Goal: Complete application form

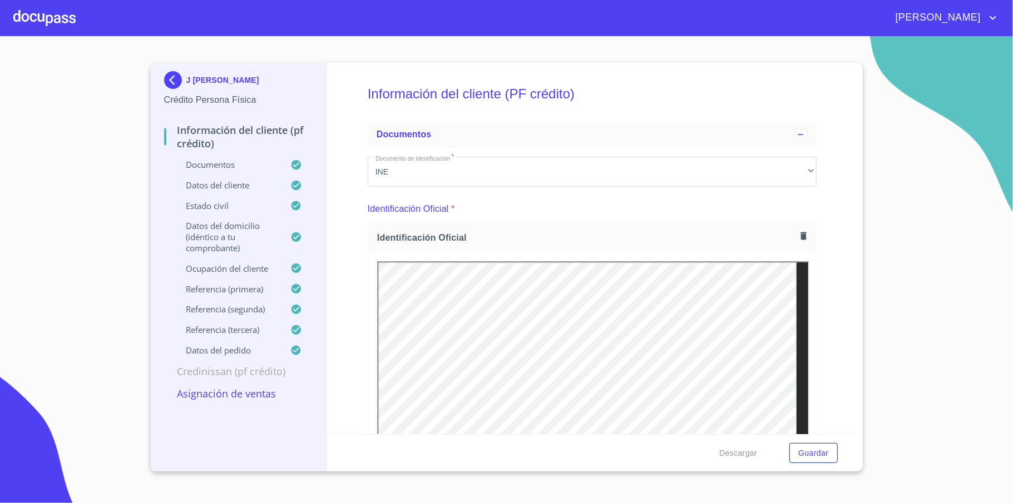
click at [174, 74] on img at bounding box center [175, 80] width 22 height 18
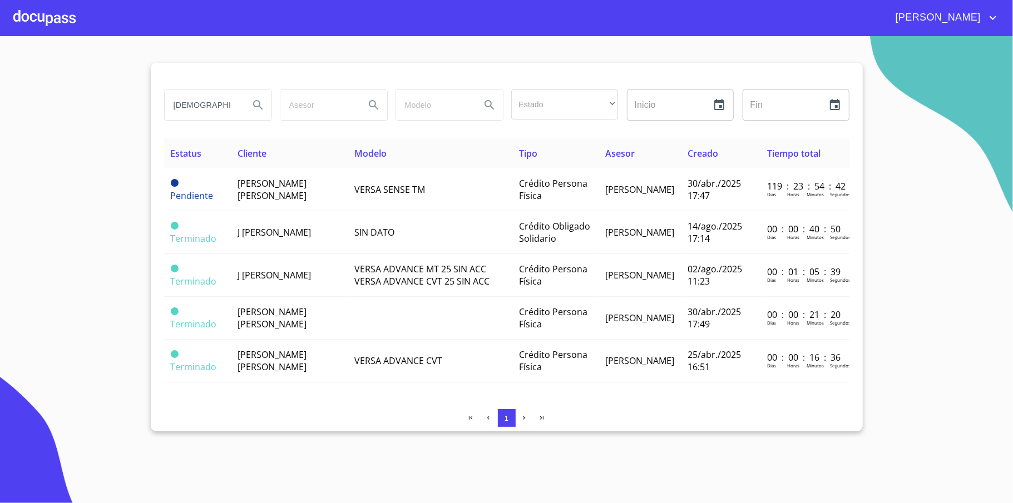
click at [214, 105] on input "[DEMOGRAPHIC_DATA]" at bounding box center [203, 105] width 76 height 30
type input "NANCY"
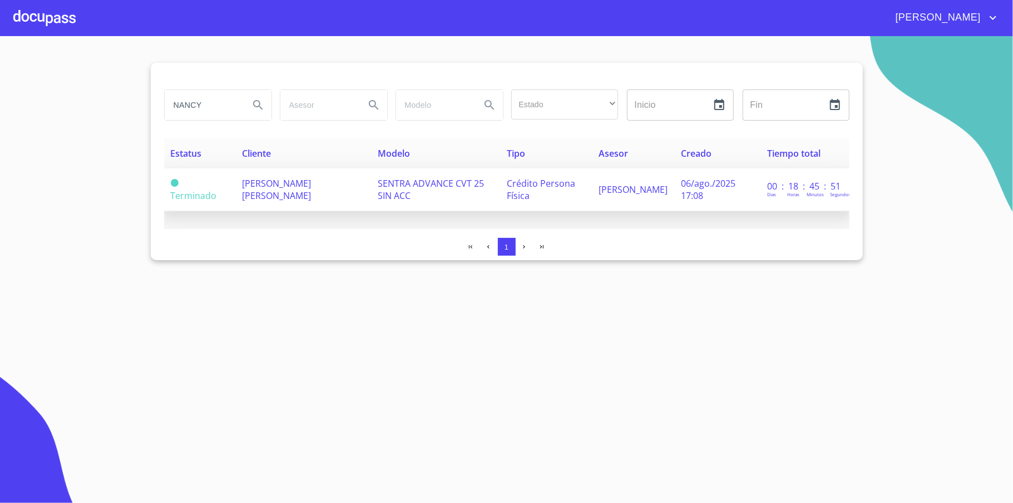
click at [290, 188] on span "[PERSON_NAME] [PERSON_NAME]" at bounding box center [276, 189] width 69 height 24
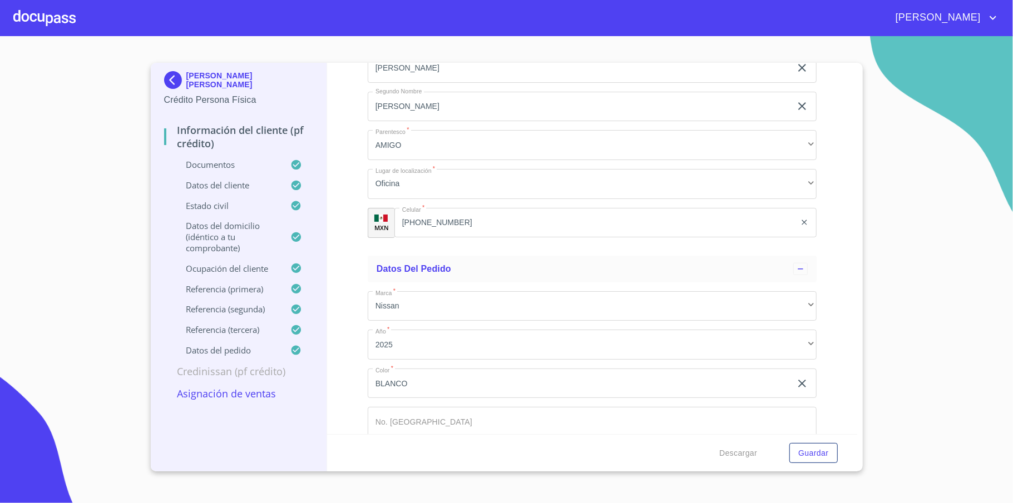
scroll to position [6732, 0]
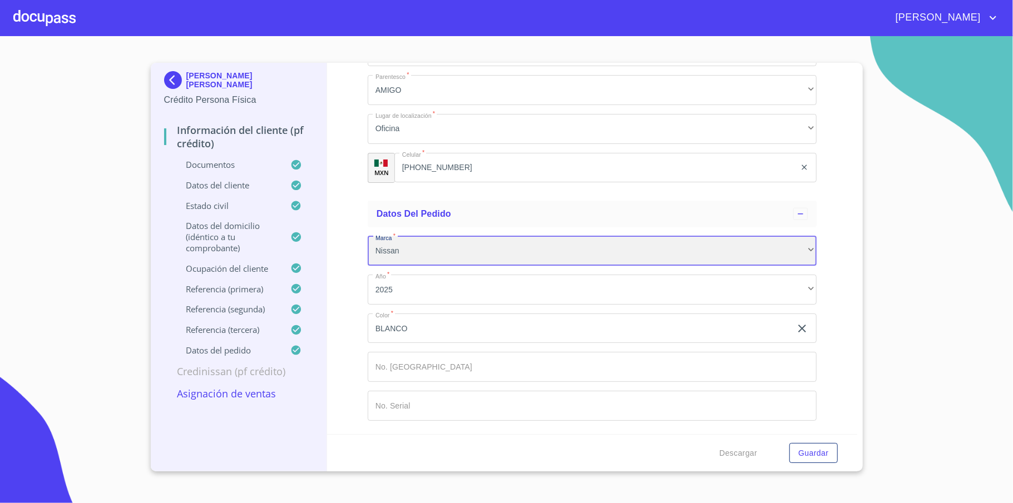
click at [465, 249] on div "Nissan" at bounding box center [592, 251] width 449 height 30
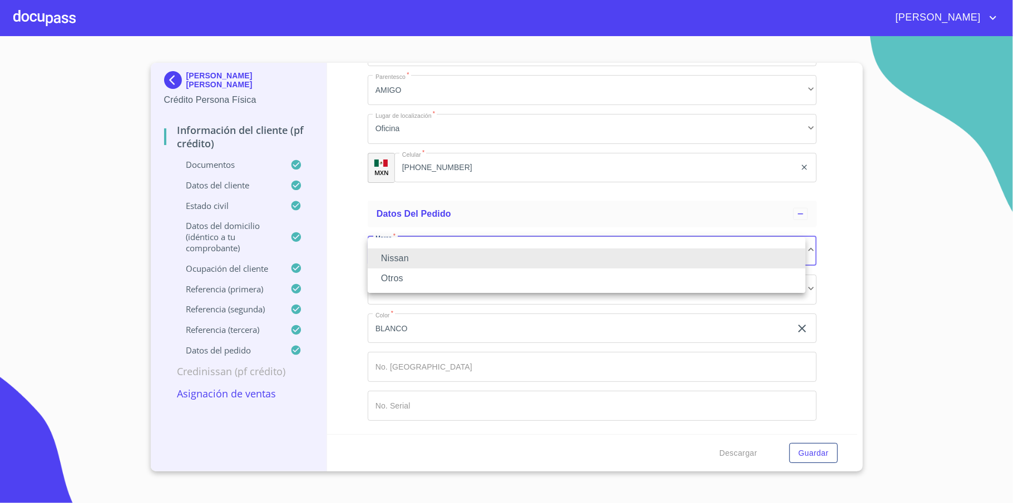
click at [334, 221] on div at bounding box center [506, 251] width 1013 height 503
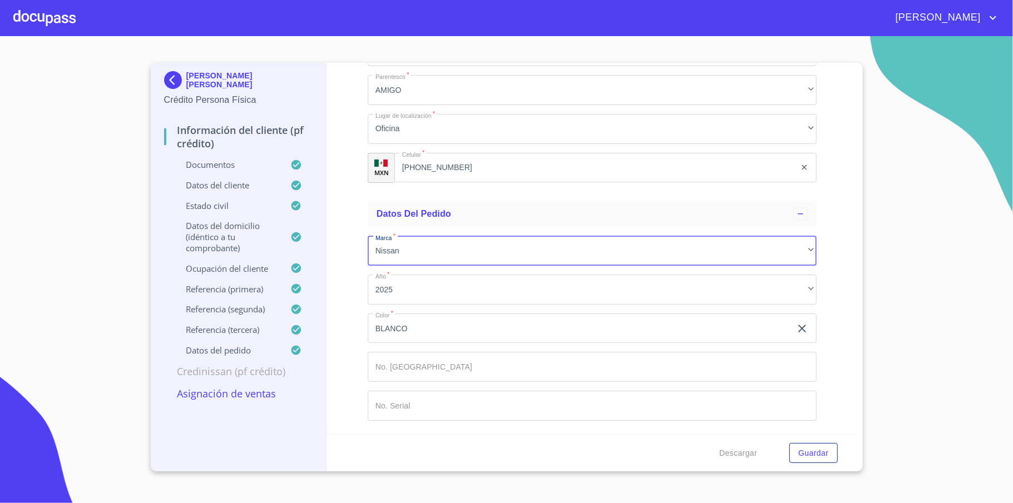
click at [452, 374] on input "Documento de identificación   *" at bounding box center [592, 367] width 449 height 30
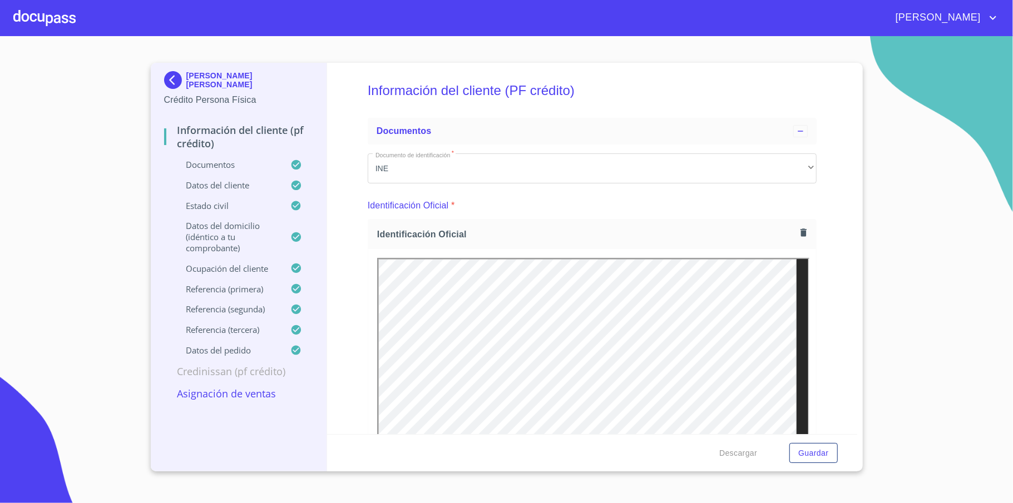
scroll to position [0, 0]
click at [798, 234] on icon "button" at bounding box center [803, 236] width 11 height 11
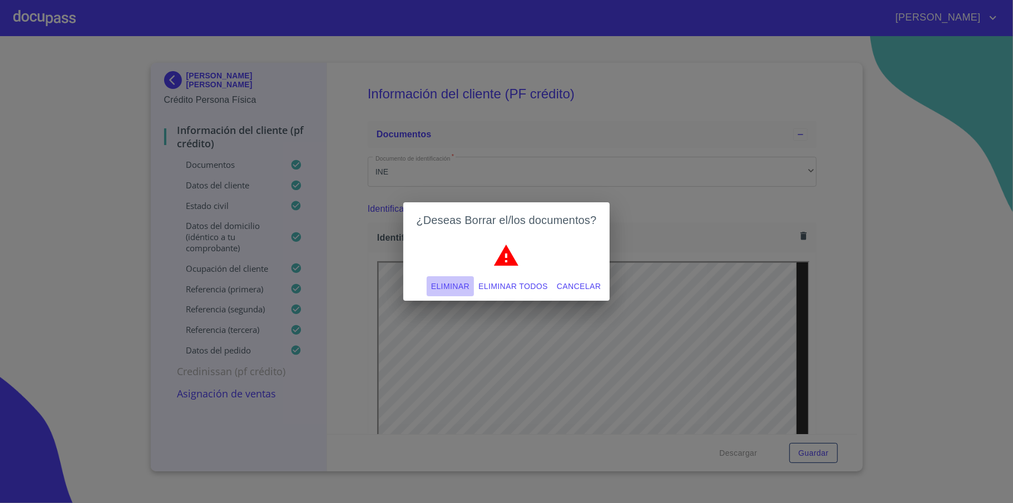
click at [445, 285] on span "Eliminar" at bounding box center [450, 287] width 38 height 14
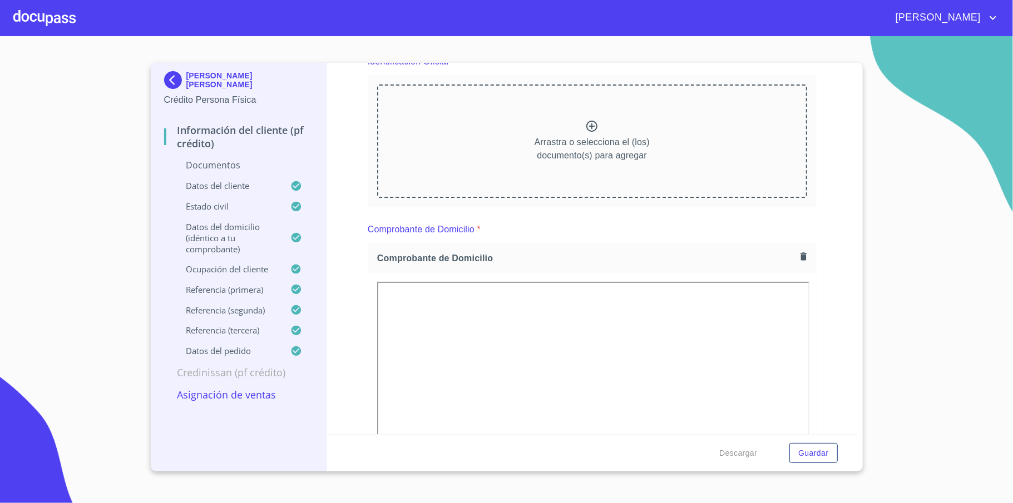
scroll to position [148, 0]
click at [800, 253] on icon "button" at bounding box center [803, 257] width 6 height 8
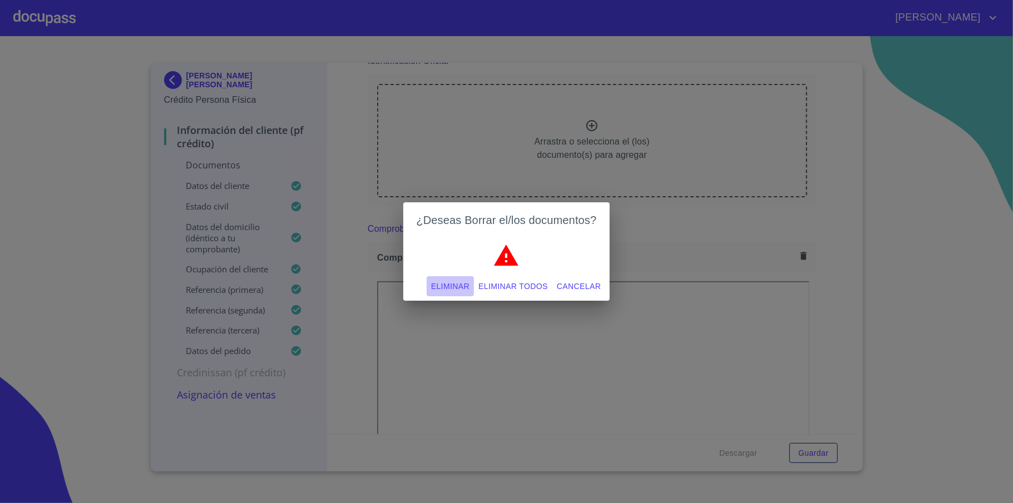
click at [448, 285] on span "Eliminar" at bounding box center [450, 287] width 38 height 14
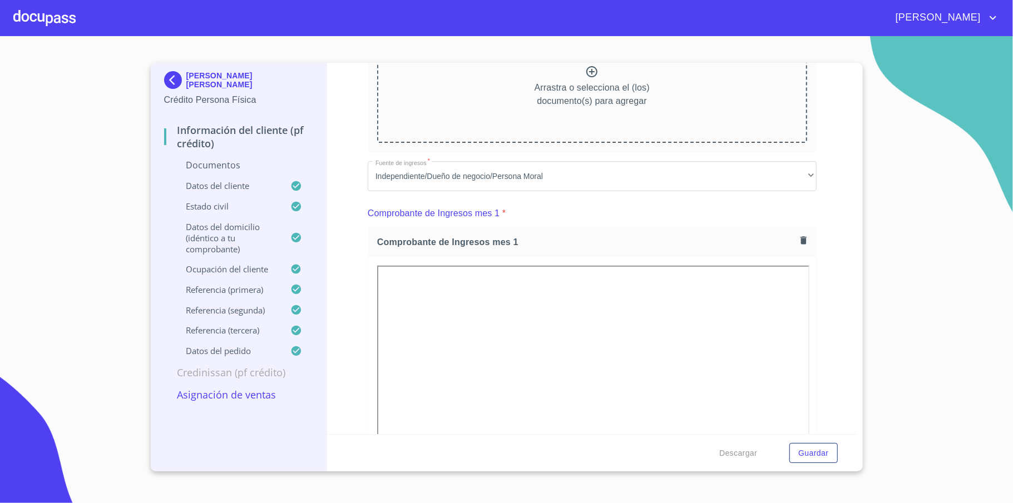
scroll to position [445, 0]
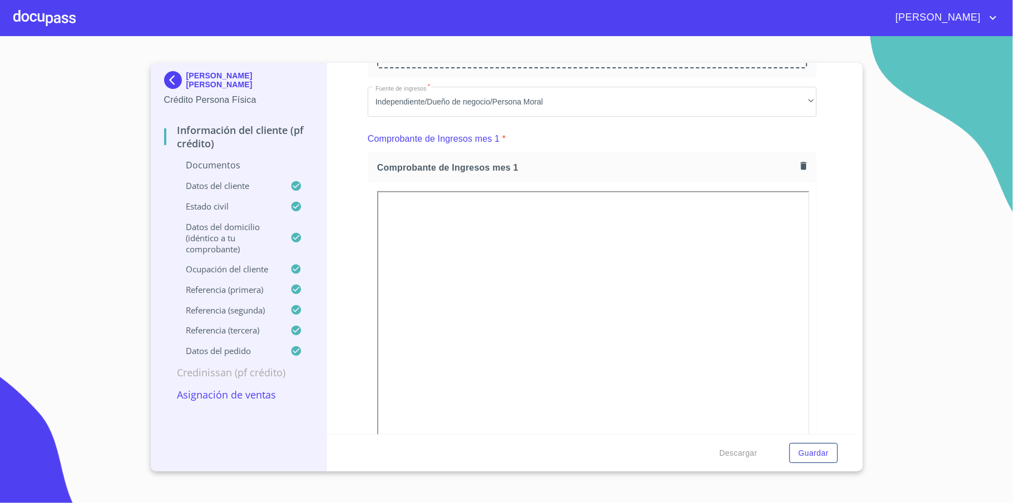
click at [798, 162] on icon "button" at bounding box center [803, 166] width 11 height 11
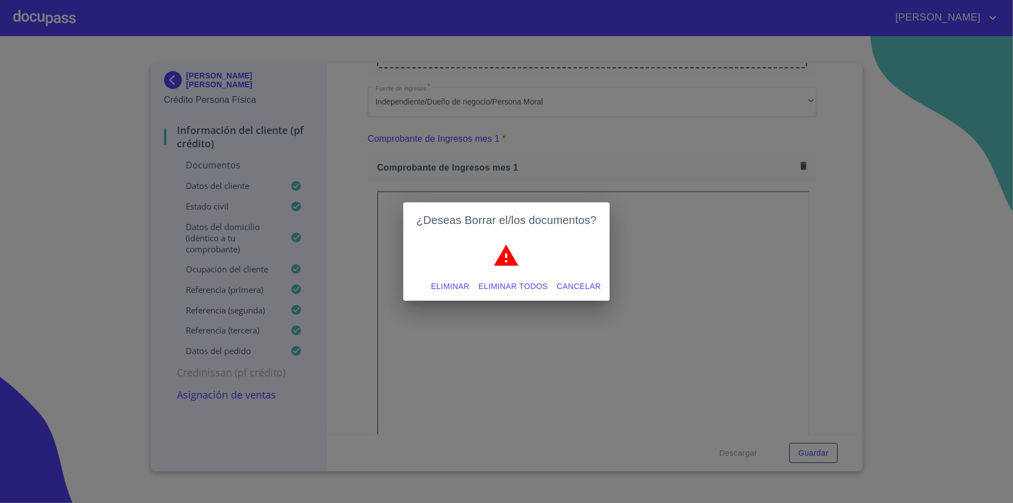
click at [434, 287] on span "Eliminar" at bounding box center [450, 287] width 38 height 14
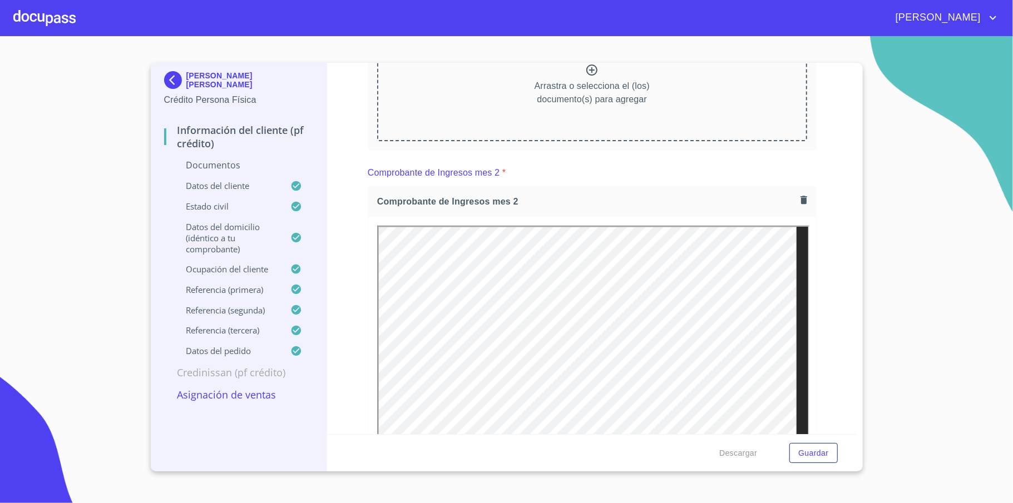
scroll to position [593, 0]
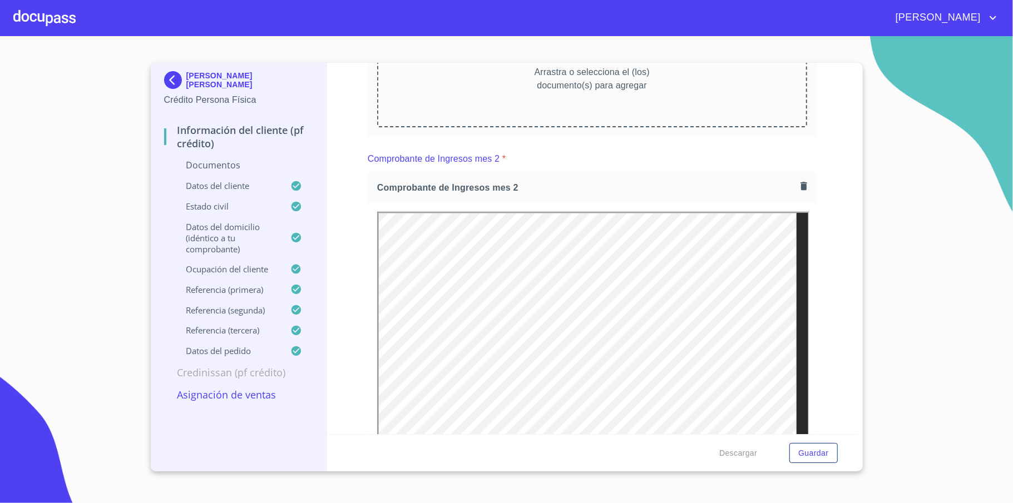
click at [796, 192] on button "button" at bounding box center [803, 186] width 15 height 15
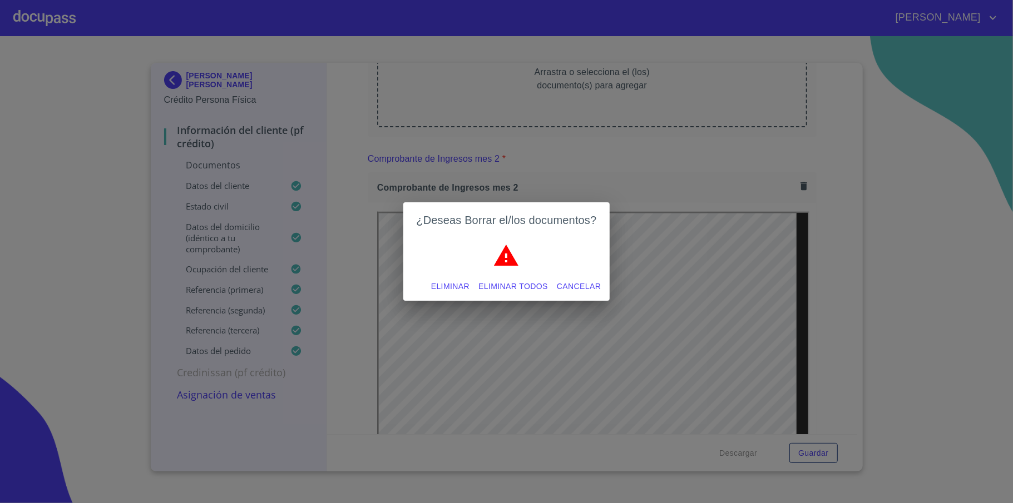
click at [445, 284] on span "Eliminar" at bounding box center [450, 287] width 38 height 14
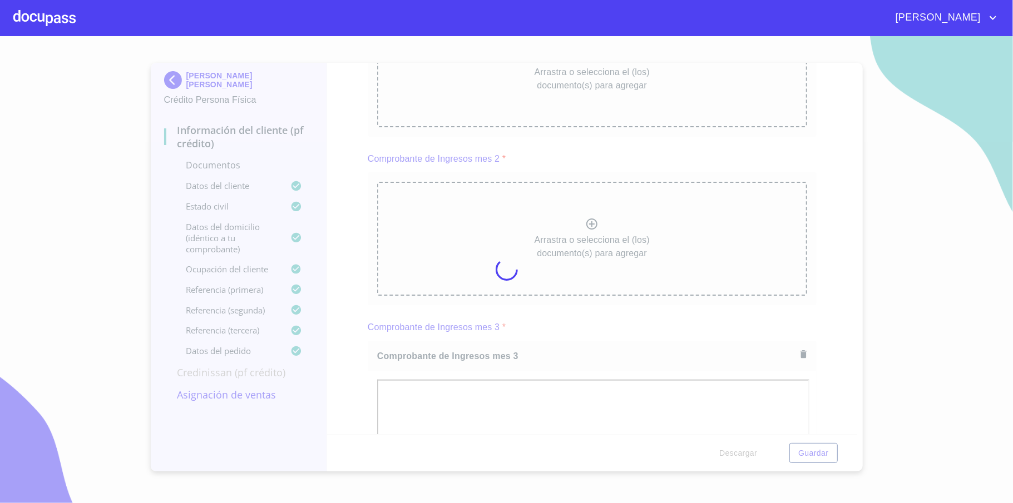
click at [844, 254] on div at bounding box center [506, 269] width 1013 height 467
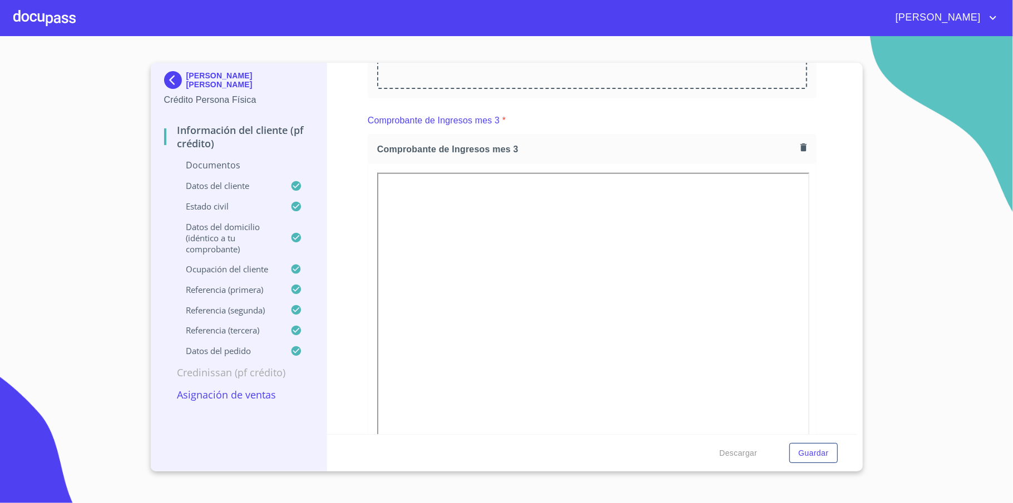
scroll to position [815, 0]
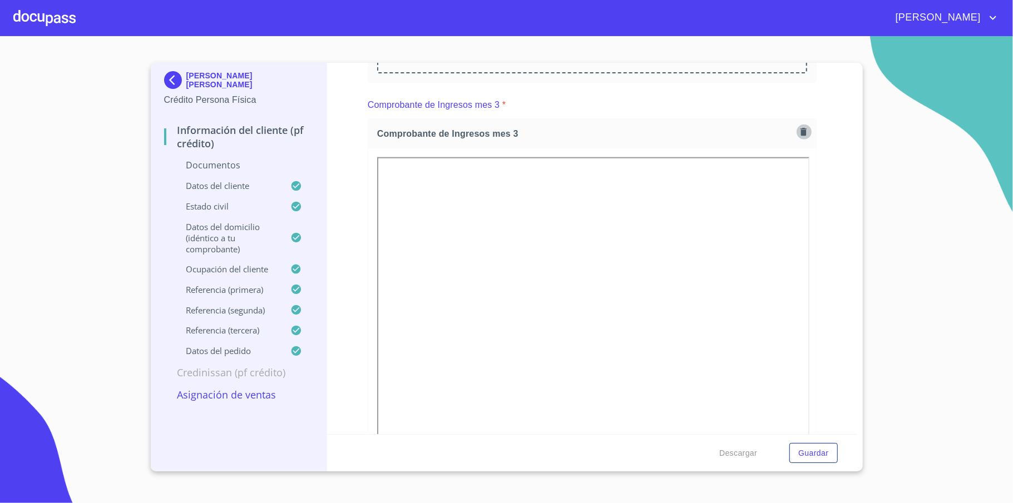
click at [796, 139] on button "button" at bounding box center [803, 132] width 15 height 15
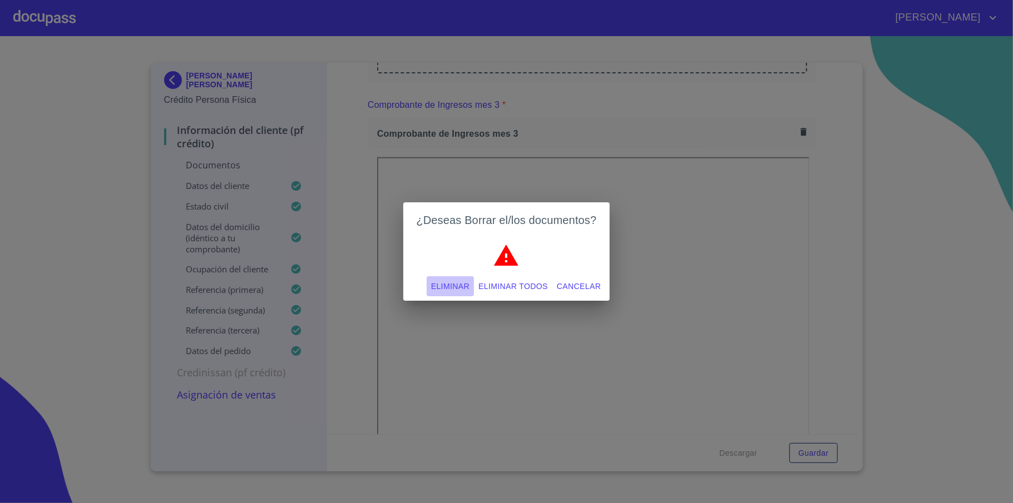
click at [446, 294] on button "Eliminar" at bounding box center [450, 286] width 47 height 21
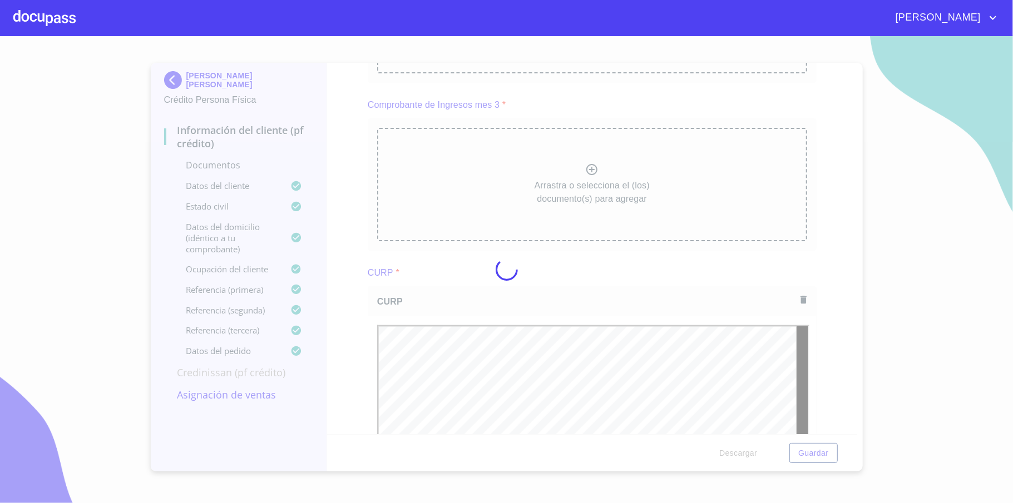
click at [448, 285] on div at bounding box center [506, 269] width 1013 height 467
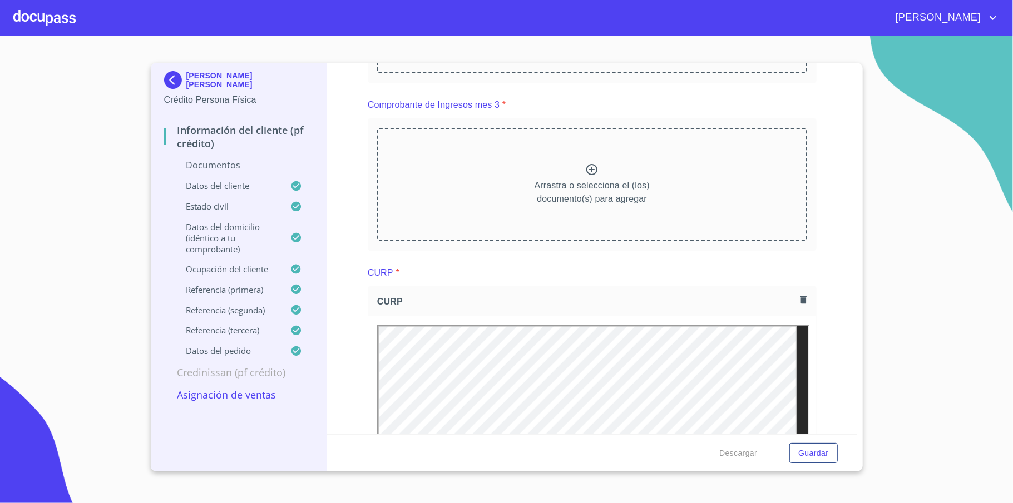
click at [831, 261] on div "Información del cliente (PF crédito) Documentos Documento de identificación   *…" at bounding box center [592, 249] width 530 height 372
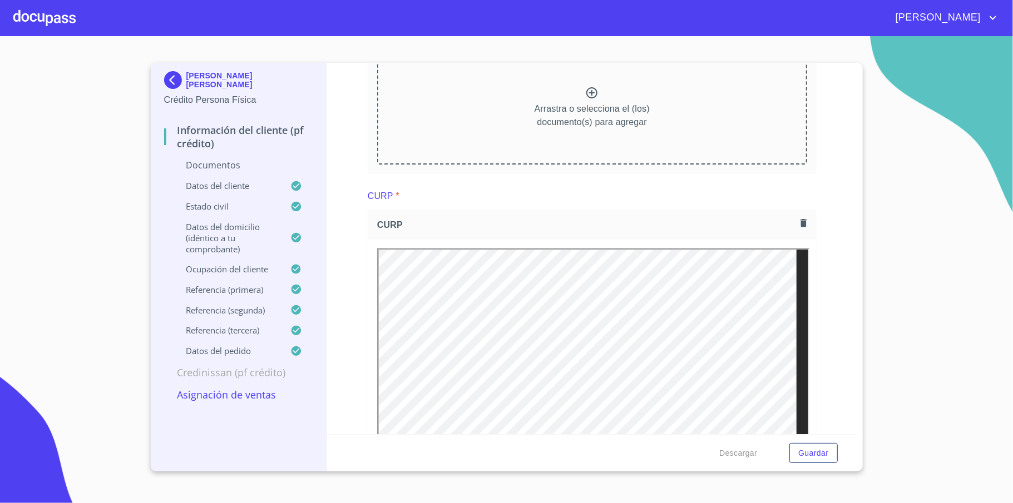
scroll to position [1038, 0]
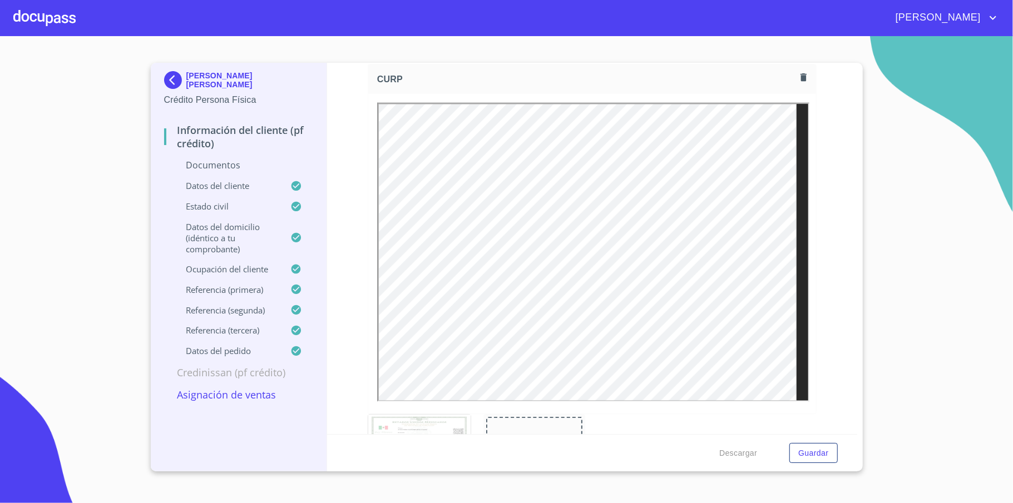
click at [798, 83] on icon "button" at bounding box center [803, 77] width 11 height 11
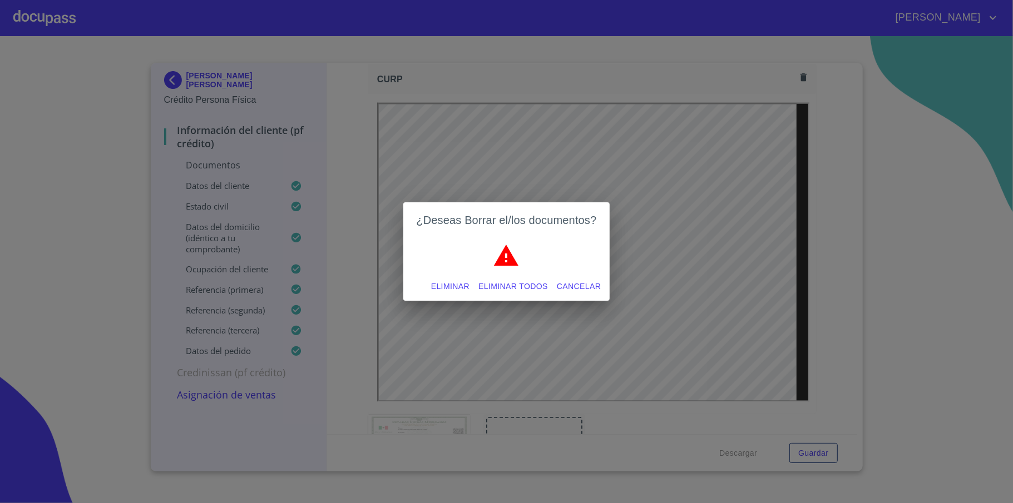
click at [866, 260] on div "¿Deseas Borrar el/los documentos? Eliminar Eliminar todos Cancelar" at bounding box center [506, 251] width 1013 height 503
click at [584, 289] on span "Cancelar" at bounding box center [579, 287] width 44 height 14
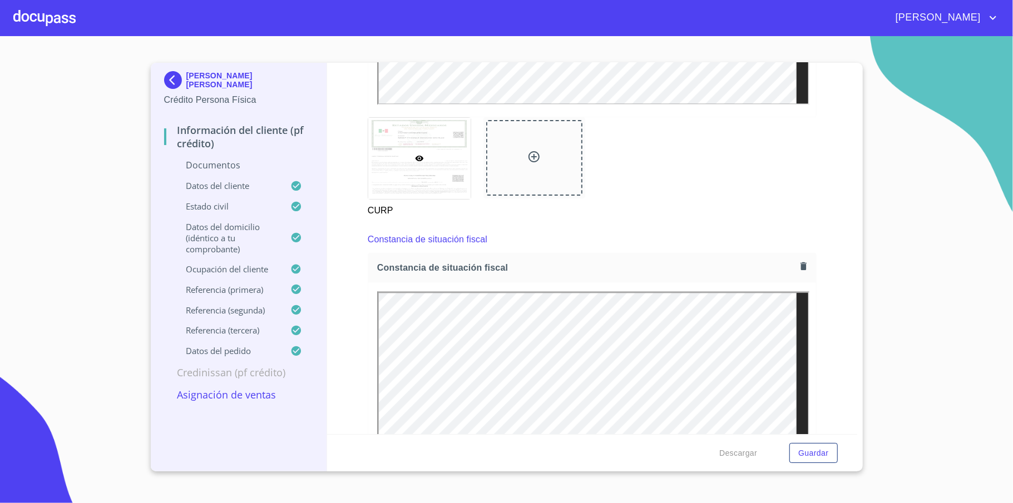
scroll to position [1483, 0]
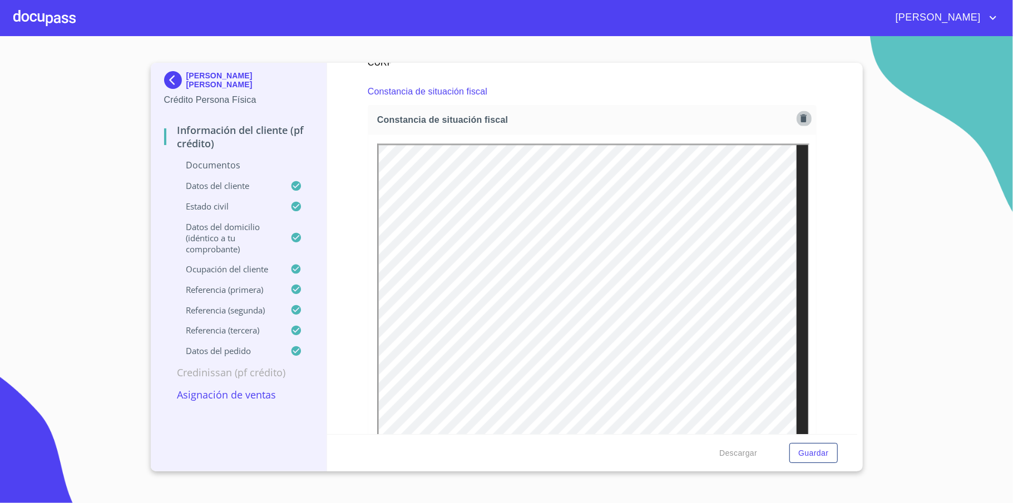
click at [800, 122] on icon "button" at bounding box center [803, 119] width 6 height 8
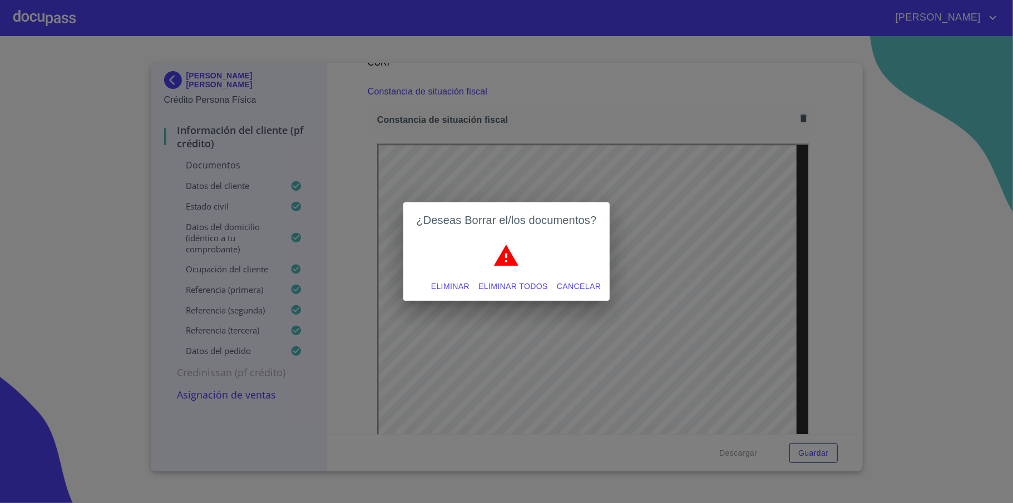
click at [560, 285] on span "Cancelar" at bounding box center [579, 287] width 44 height 14
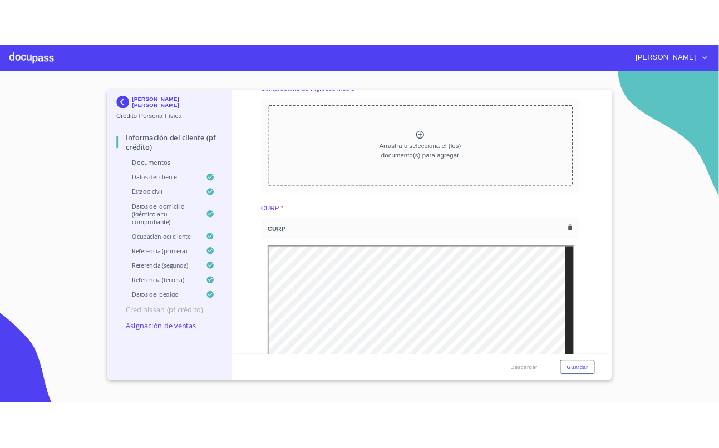
scroll to position [815, 0]
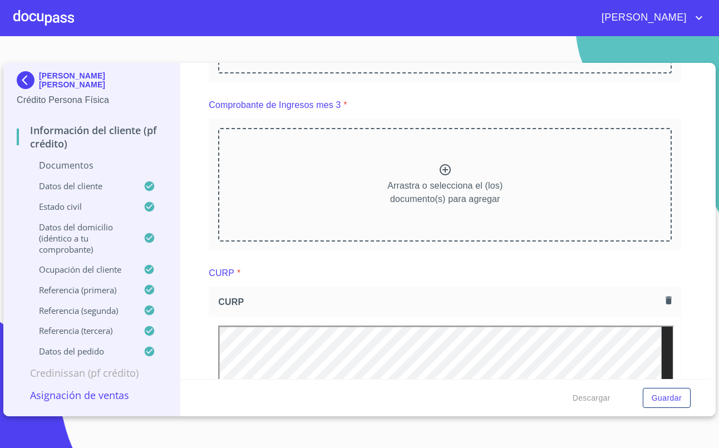
click at [19, 76] on img at bounding box center [28, 80] width 22 height 18
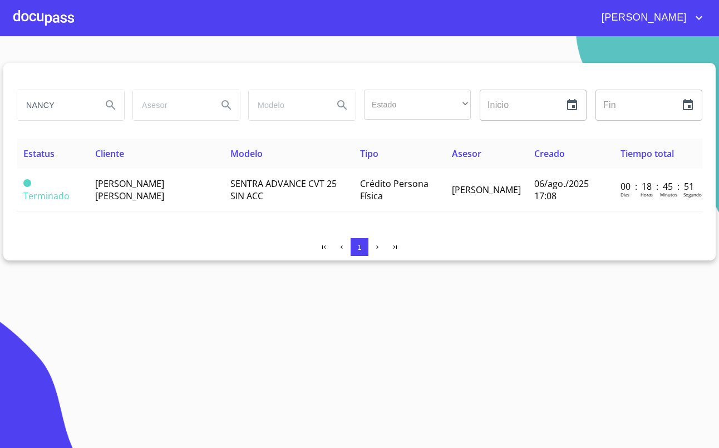
click at [470, 363] on section "[PERSON_NAME] Estado ​ ​ Inicio ​ Fin ​ Estatus Cliente Modelo Tipo Asesor Crea…" at bounding box center [359, 242] width 719 height 412
